Goal: Task Accomplishment & Management: Use online tool/utility

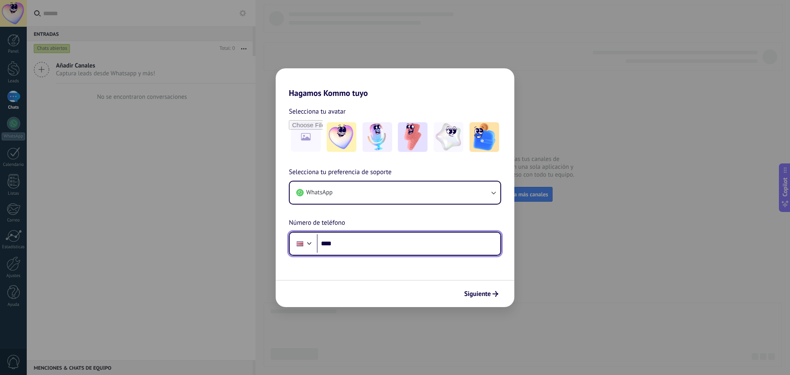
click at [424, 249] on input "****" at bounding box center [408, 243] width 183 height 19
type input "**********"
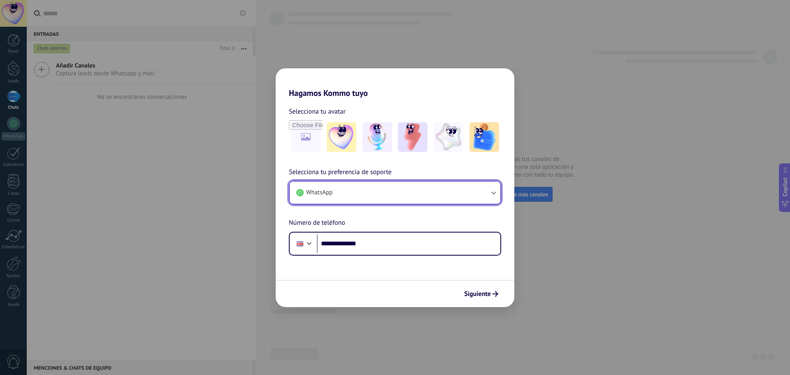
click at [494, 195] on icon "button" at bounding box center [493, 192] width 8 height 8
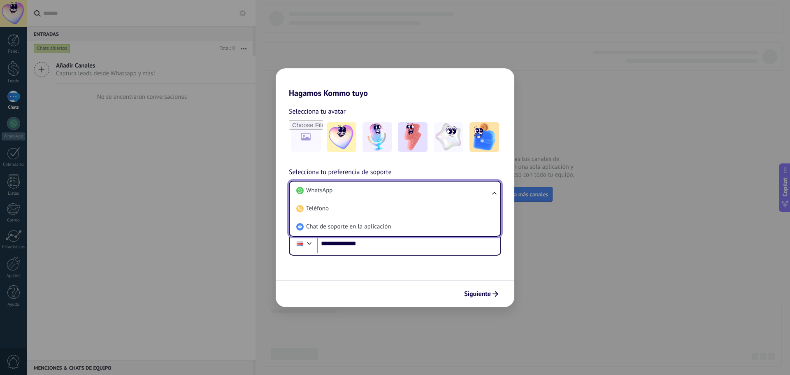
click at [494, 195] on ul "WhatsApp Teléfono Chat de soporte en la aplicación" at bounding box center [395, 209] width 212 height 56
click at [340, 190] on li "WhatsApp" at bounding box center [393, 190] width 201 height 18
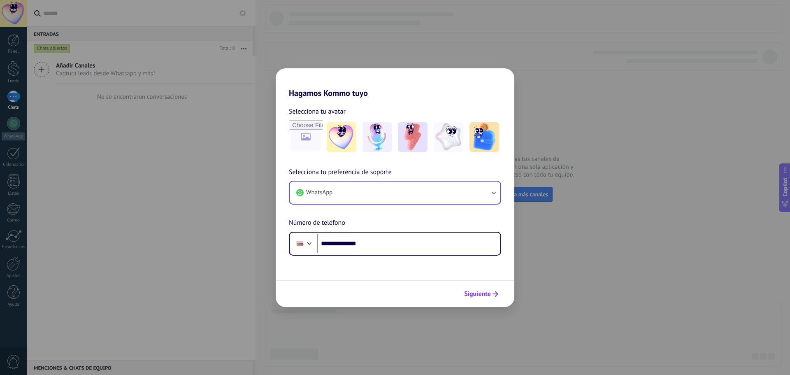
click at [489, 295] on span "Siguiente" at bounding box center [477, 294] width 27 height 6
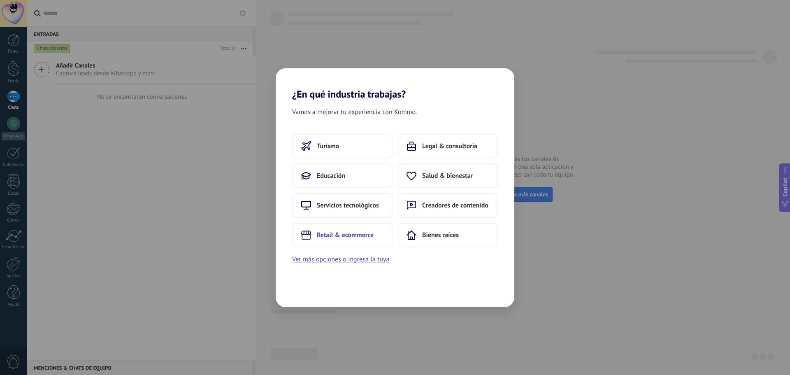
click at [360, 238] on span "Retail & ecommerce" at bounding box center [345, 235] width 57 height 8
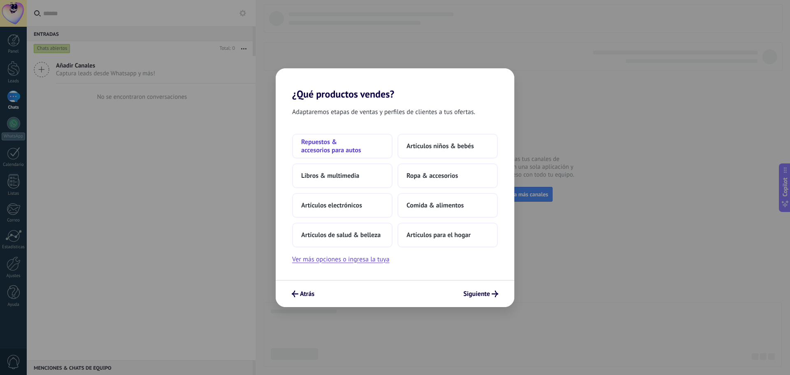
click at [350, 150] on span "Repuestos & accesorios para autos" at bounding box center [342, 146] width 82 height 16
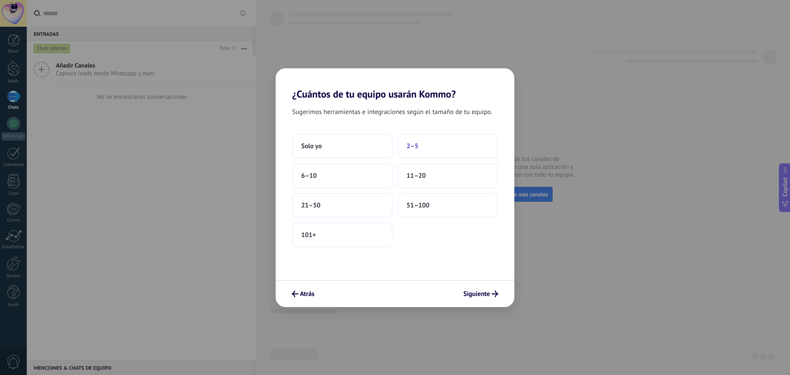
click at [415, 146] on span "2–5" at bounding box center [412, 146] width 12 height 8
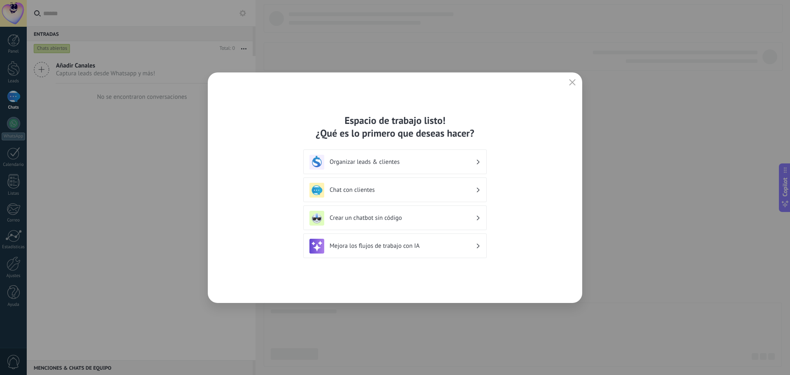
click at [354, 168] on div "Organizar leads & clientes" at bounding box center [394, 162] width 171 height 15
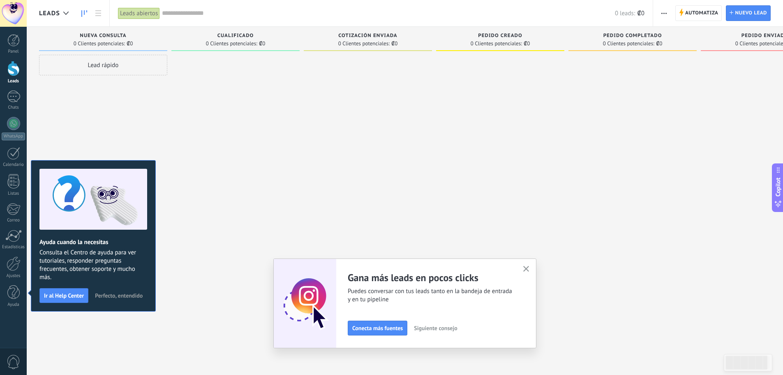
click at [198, 136] on div at bounding box center [236, 188] width 128 height 267
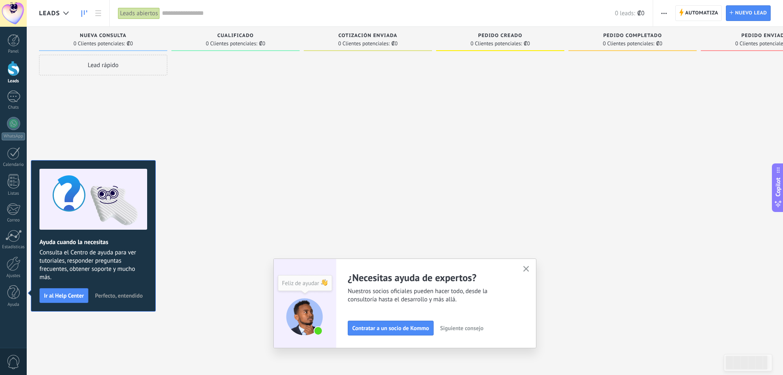
click at [16, 61] on div at bounding box center [13, 68] width 12 height 15
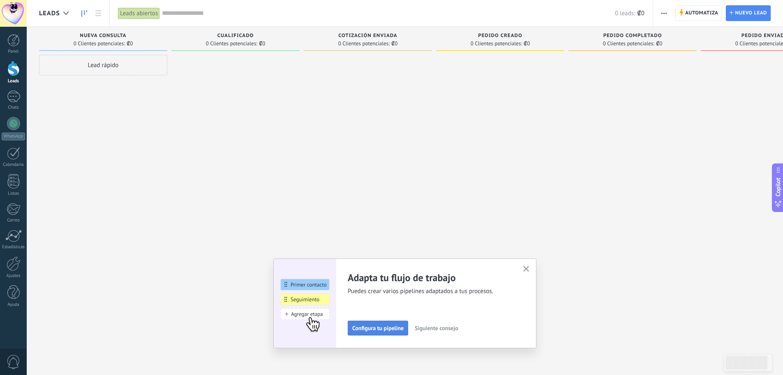
click at [404, 327] on span "Configura tu pipeline" at bounding box center [377, 328] width 51 height 6
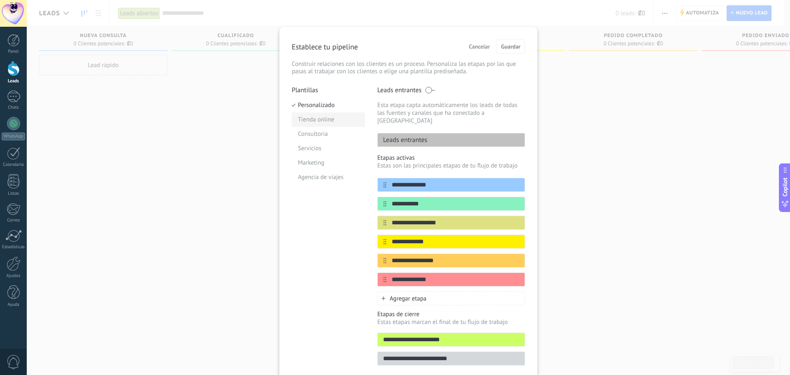
click at [313, 118] on li "Tienda online" at bounding box center [328, 119] width 73 height 14
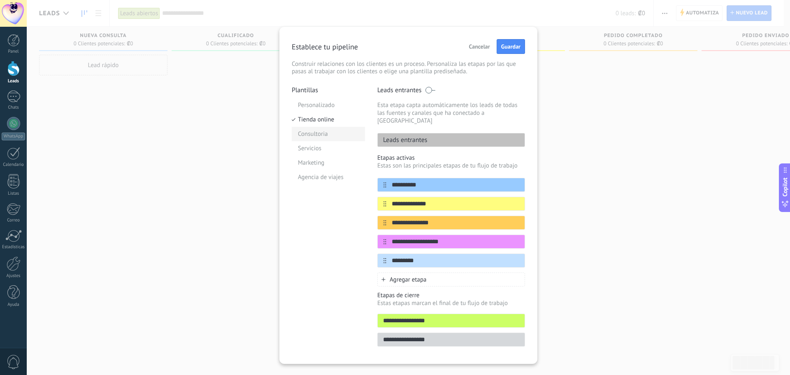
click at [325, 133] on li "Consultoria" at bounding box center [328, 134] width 73 height 14
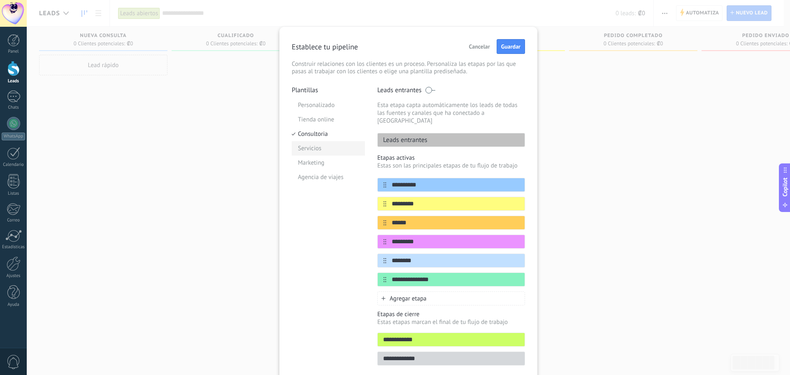
click at [325, 148] on li "Servicios" at bounding box center [328, 148] width 73 height 14
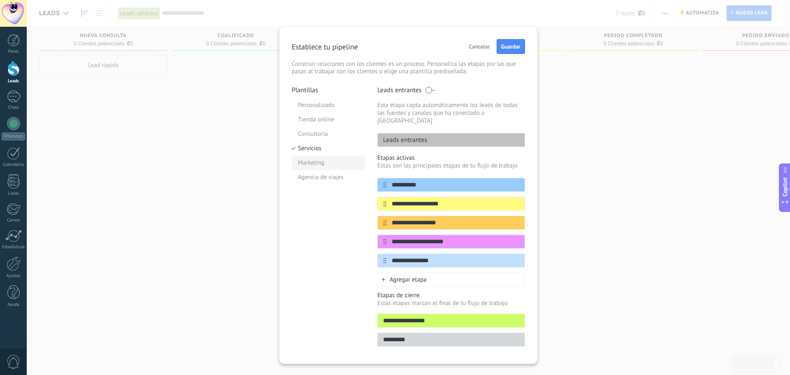
click at [325, 161] on li "Marketing" at bounding box center [328, 162] width 73 height 14
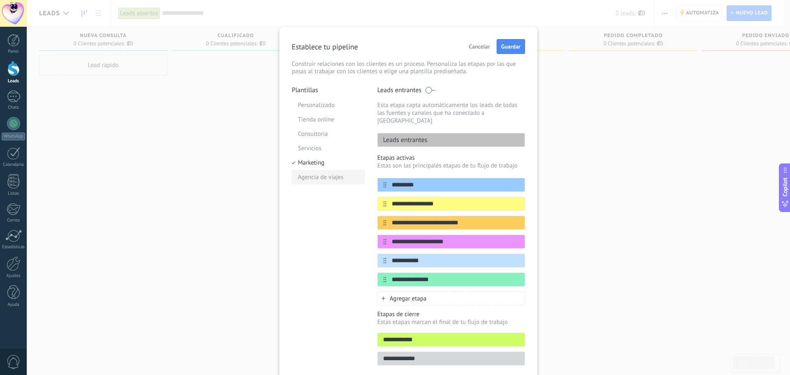
click at [324, 174] on li "Agencia de viajes" at bounding box center [328, 177] width 73 height 14
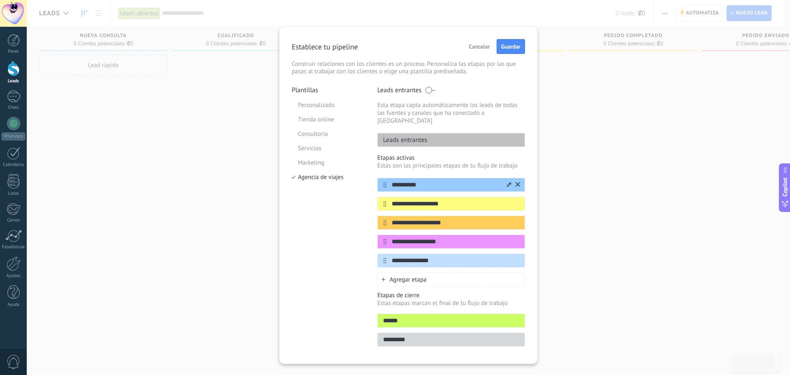
click at [419, 181] on input "**********" at bounding box center [445, 185] width 119 height 9
click at [526, 50] on div "**********" at bounding box center [408, 195] width 258 height 337
click at [510, 49] on span "Guardar" at bounding box center [510, 47] width 19 height 6
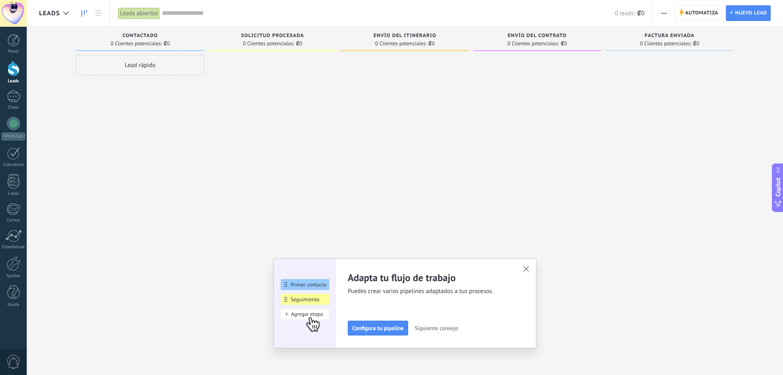
click at [13, 115] on div "Panel Leads Chats WhatsApp Clientes" at bounding box center [13, 174] width 27 height 281
click at [18, 95] on div at bounding box center [13, 96] width 13 height 12
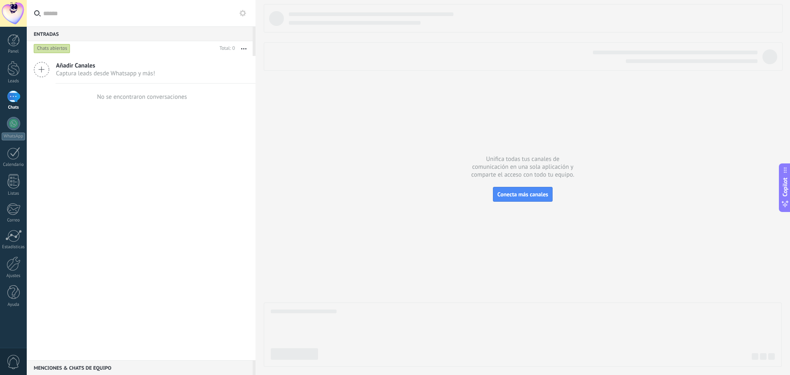
click at [76, 66] on span "Añadir Canales" at bounding box center [105, 66] width 99 height 8
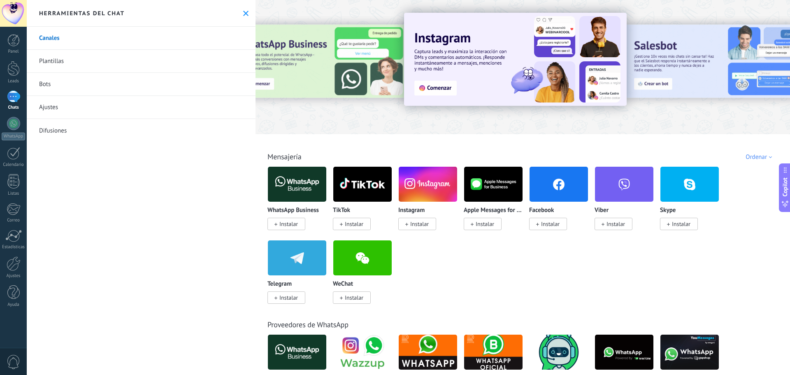
click at [283, 222] on span "Instalar" at bounding box center [288, 223] width 19 height 7
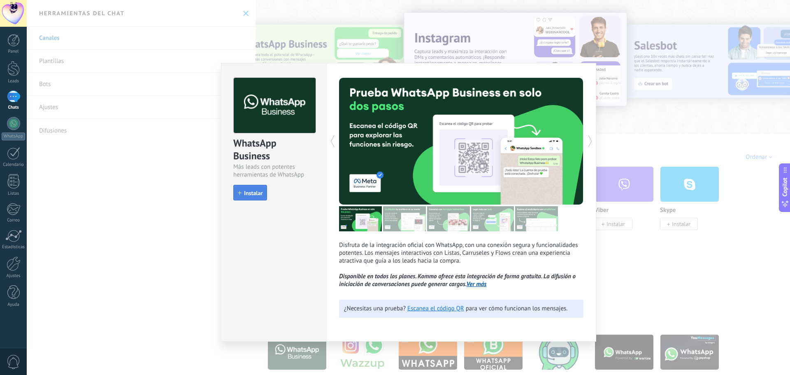
click at [247, 197] on button "Instalar" at bounding box center [250, 193] width 34 height 16
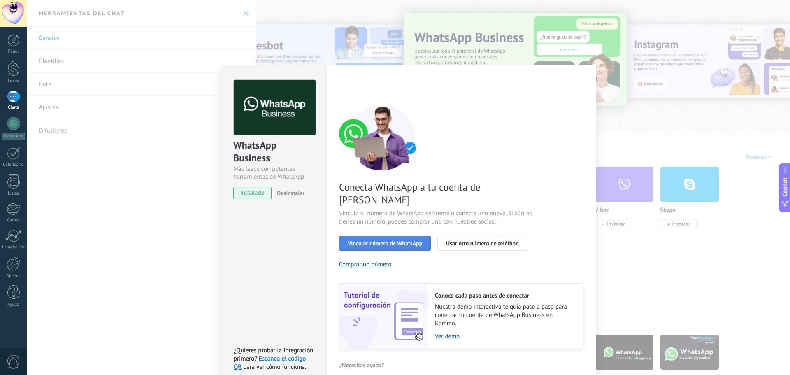
click at [404, 236] on button "Vincular número de WhatsApp" at bounding box center [385, 243] width 92 height 15
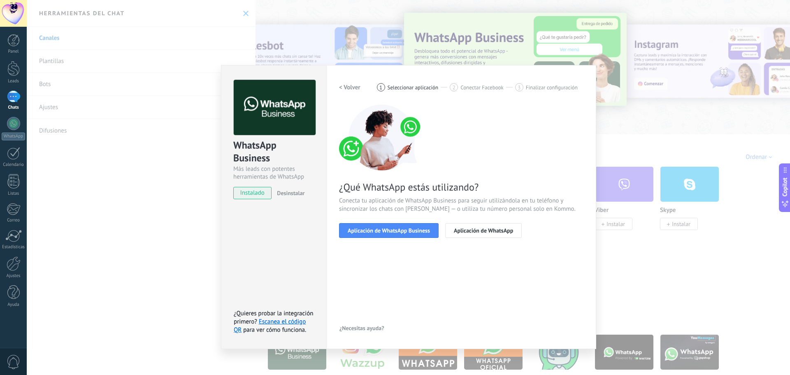
click at [404, 235] on button "Aplicación de WhatsApp Business" at bounding box center [389, 230] width 100 height 15
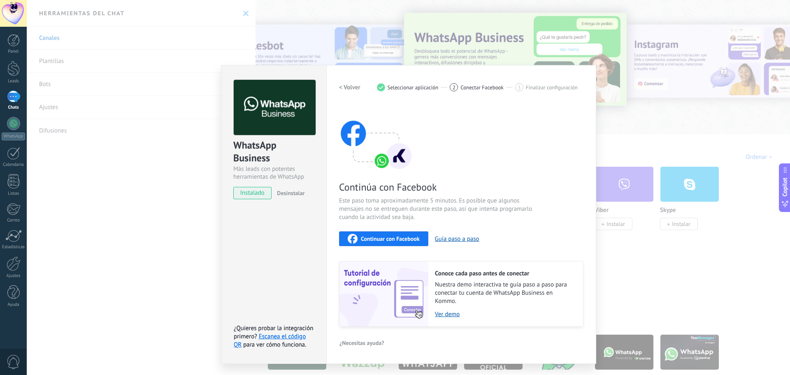
click at [396, 240] on span "Continuar con Facebook" at bounding box center [390, 239] width 59 height 6
click at [350, 84] on h2 "< Volver" at bounding box center [349, 87] width 21 height 8
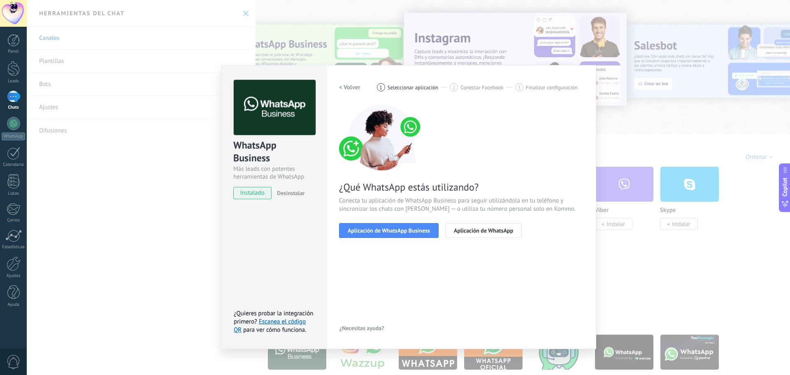
click at [401, 88] on span "Seleccionar aplicación" at bounding box center [412, 87] width 51 height 6
click at [422, 232] on span "Aplicación de WhatsApp Business" at bounding box center [389, 230] width 82 height 6
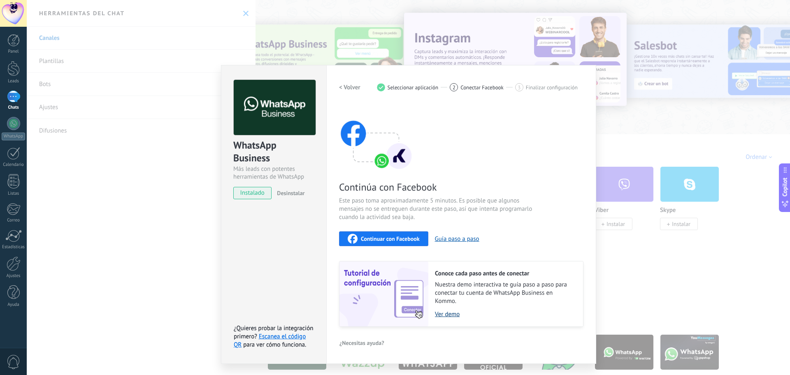
click at [452, 315] on link "Ver demo" at bounding box center [505, 314] width 140 height 8
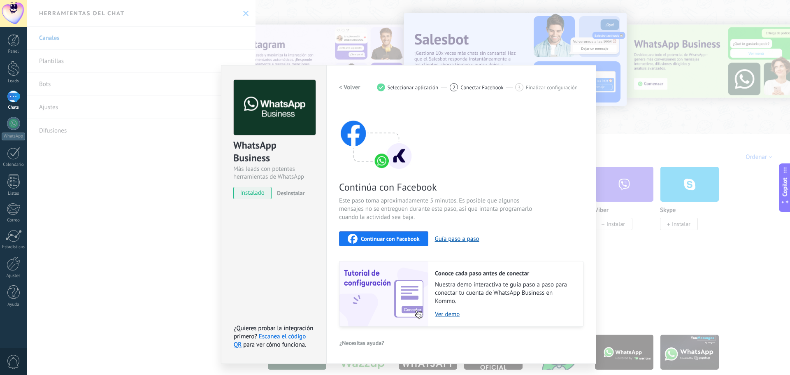
click at [484, 90] on span "Conectar Facebook" at bounding box center [481, 87] width 43 height 6
click at [531, 86] on span "Finalizar configuración" at bounding box center [552, 87] width 52 height 6
click at [193, 216] on div "WhatsApp Business Más leads con potentes herramientas de WhatsApp instalado Des…" at bounding box center [408, 187] width 763 height 375
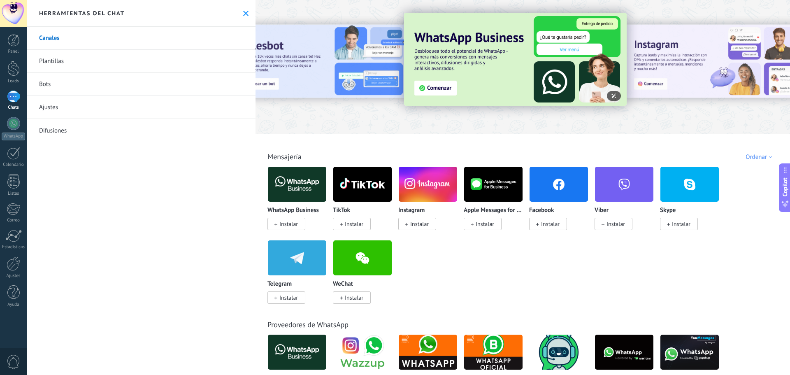
click at [440, 86] on img at bounding box center [515, 59] width 223 height 93
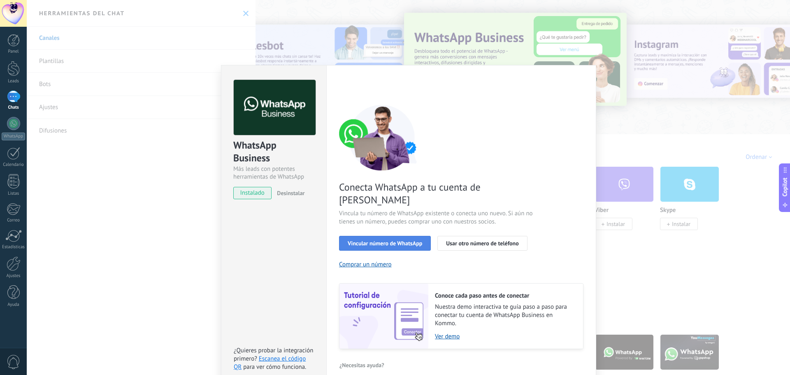
click at [396, 236] on button "Vincular número de WhatsApp" at bounding box center [385, 243] width 92 height 15
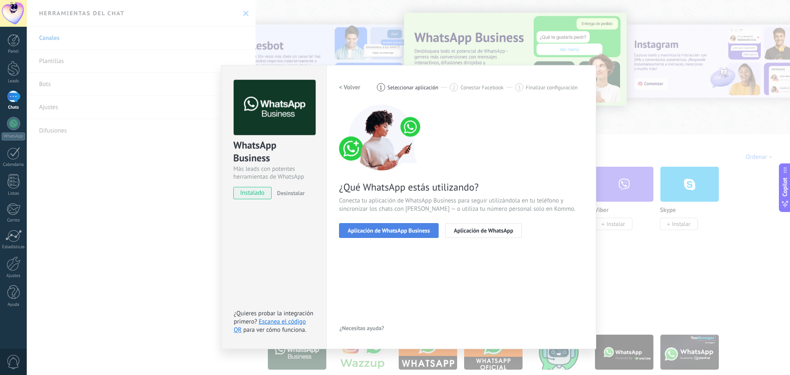
click at [393, 230] on span "Aplicación de WhatsApp Business" at bounding box center [389, 230] width 82 height 6
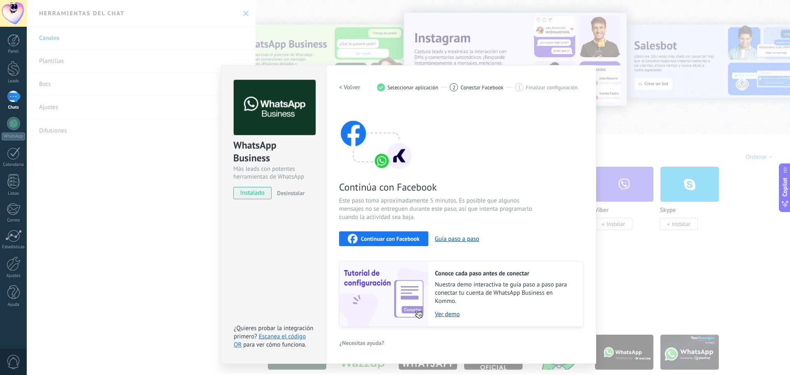
click at [408, 241] on span "Continuar con Facebook" at bounding box center [390, 239] width 59 height 6
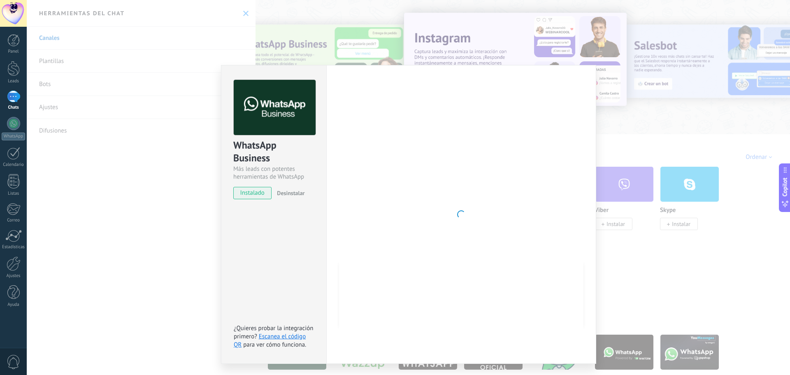
click at [263, 197] on span "instalado" at bounding box center [252, 193] width 37 height 12
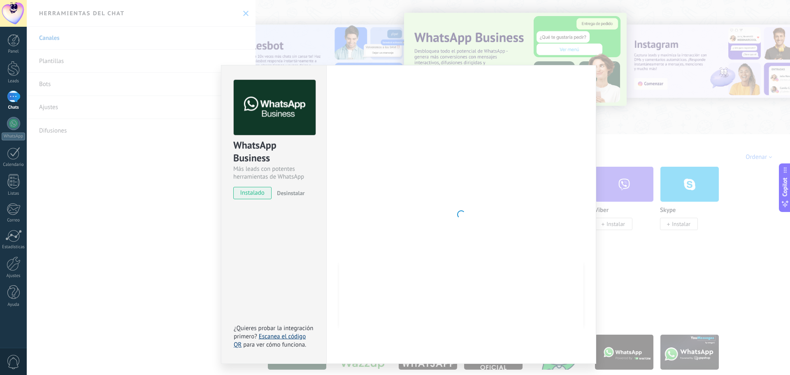
click at [300, 337] on link "Escanea el código QR" at bounding box center [270, 340] width 72 height 16
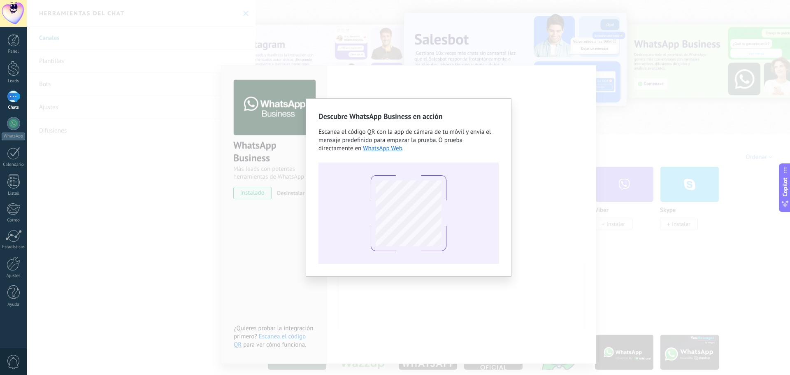
click at [376, 123] on div "Descubre WhatsApp Business en acción Escanea el código QR con la app [PERSON_NA…" at bounding box center [408, 187] width 180 height 153
click at [500, 112] on div "Descubre WhatsApp Business en acción Escanea el código QR con la app [PERSON_NA…" at bounding box center [409, 187] width 206 height 178
click at [331, 110] on div "Descubre WhatsApp Business en acción Escanea el código QR con la app [PERSON_NA…" at bounding box center [409, 187] width 206 height 178
click at [372, 148] on link "WhatsApp Web" at bounding box center [382, 148] width 39 height 8
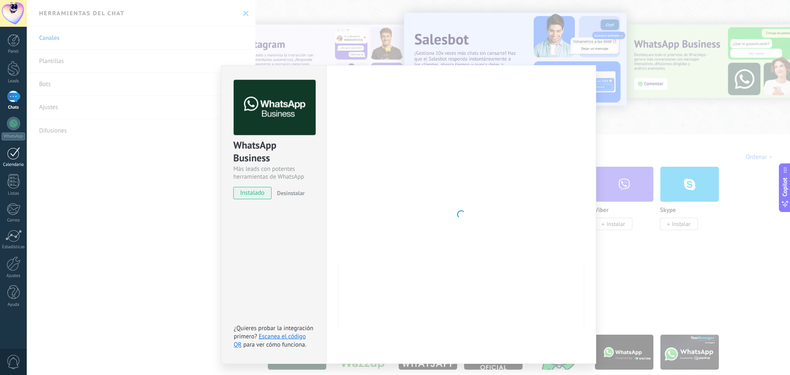
click at [21, 149] on link "Calendario" at bounding box center [13, 157] width 27 height 21
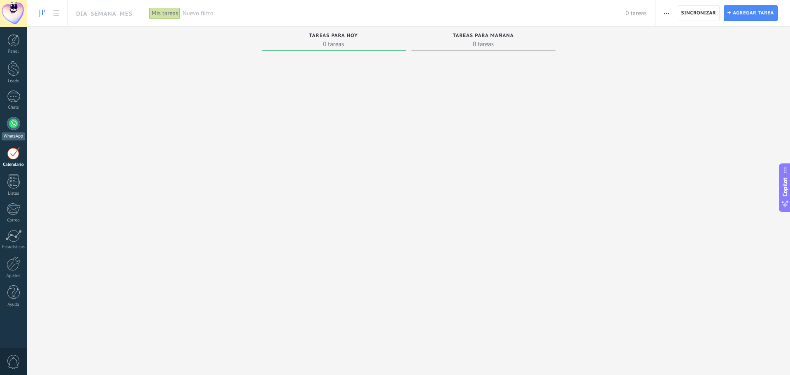
click at [12, 133] on div "WhatsApp" at bounding box center [13, 136] width 23 height 8
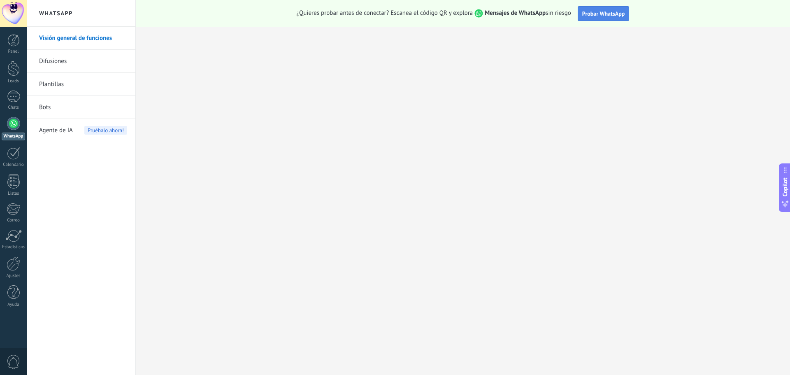
click at [606, 7] on button "Probar WhatsApp" at bounding box center [603, 13] width 52 height 15
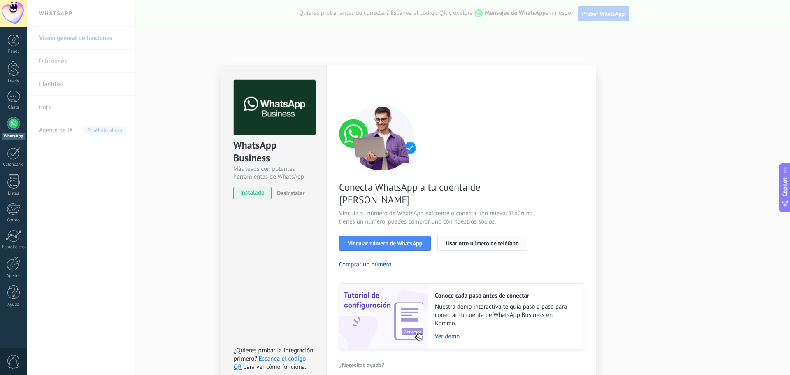
click at [456, 240] on span "Usar otro número de teléfono" at bounding box center [482, 243] width 72 height 6
